Goal: Transaction & Acquisition: Book appointment/travel/reservation

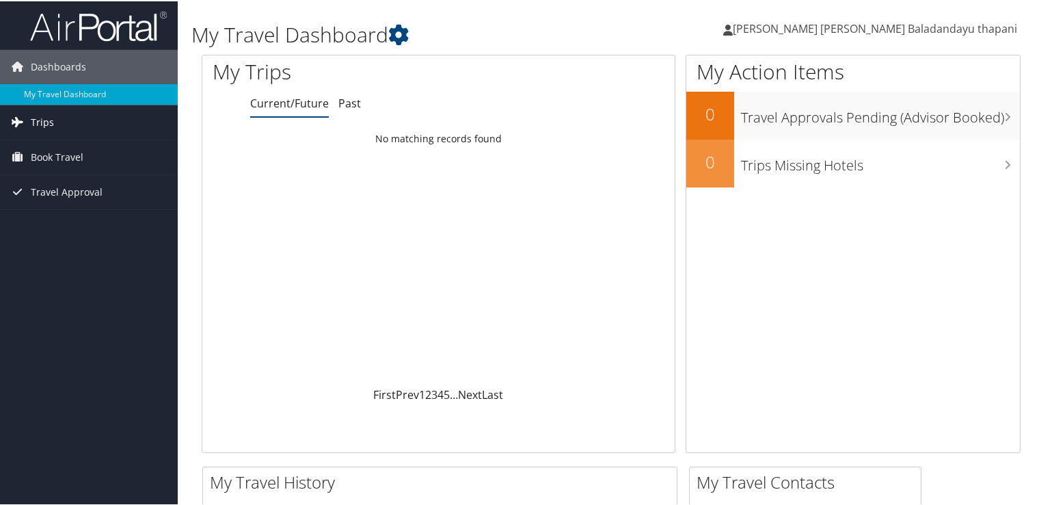
click at [39, 117] on span "Trips" at bounding box center [42, 121] width 23 height 34
click at [48, 218] on span "Book Travel" at bounding box center [57, 217] width 53 height 34
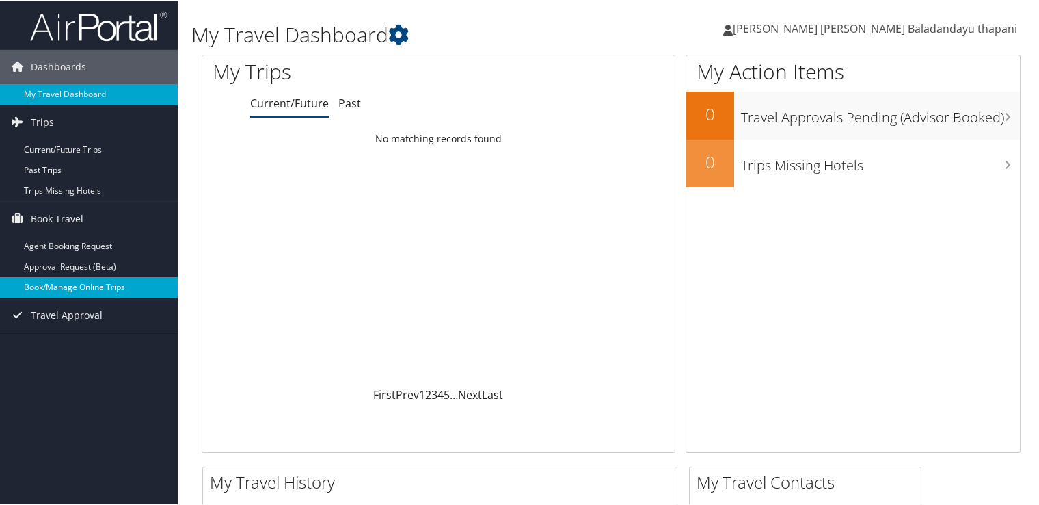
click at [57, 283] on link "Book/Manage Online Trips" at bounding box center [89, 286] width 178 height 21
